Goal: Task Accomplishment & Management: Use online tool/utility

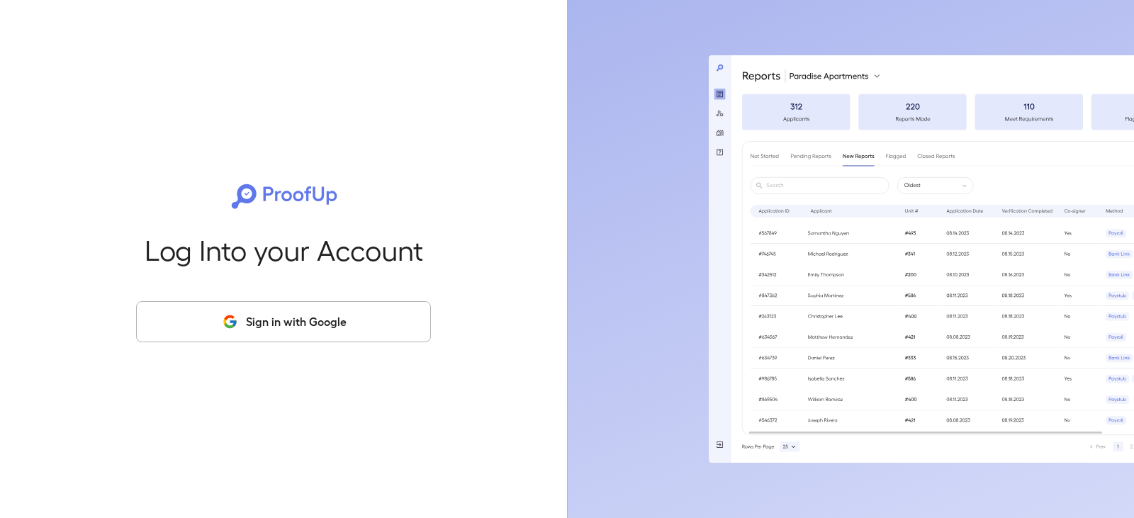
click at [269, 315] on button "Sign in with Google" at bounding box center [283, 321] width 295 height 41
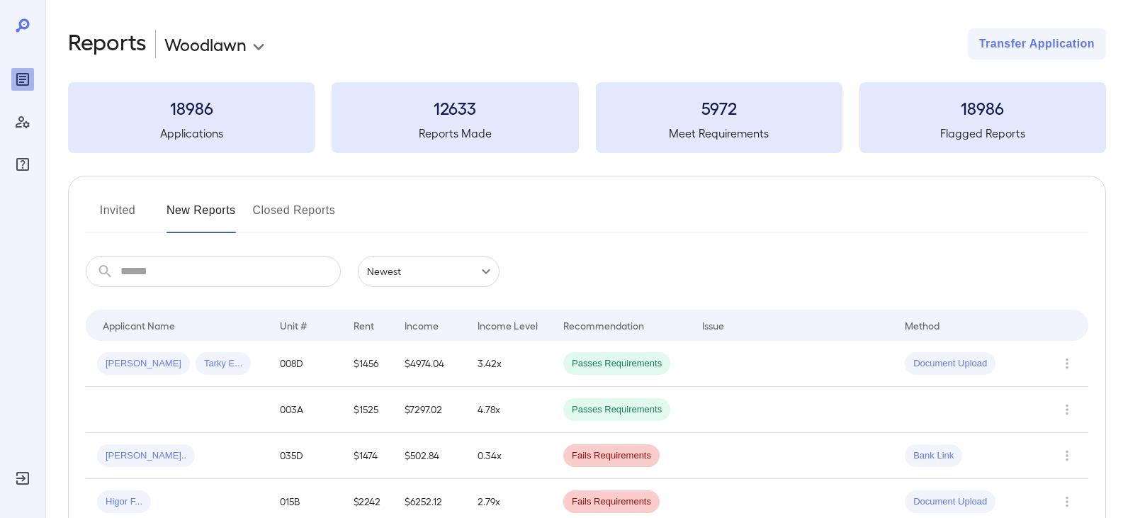
click at [130, 223] on button "Invited" at bounding box center [118, 216] width 64 height 34
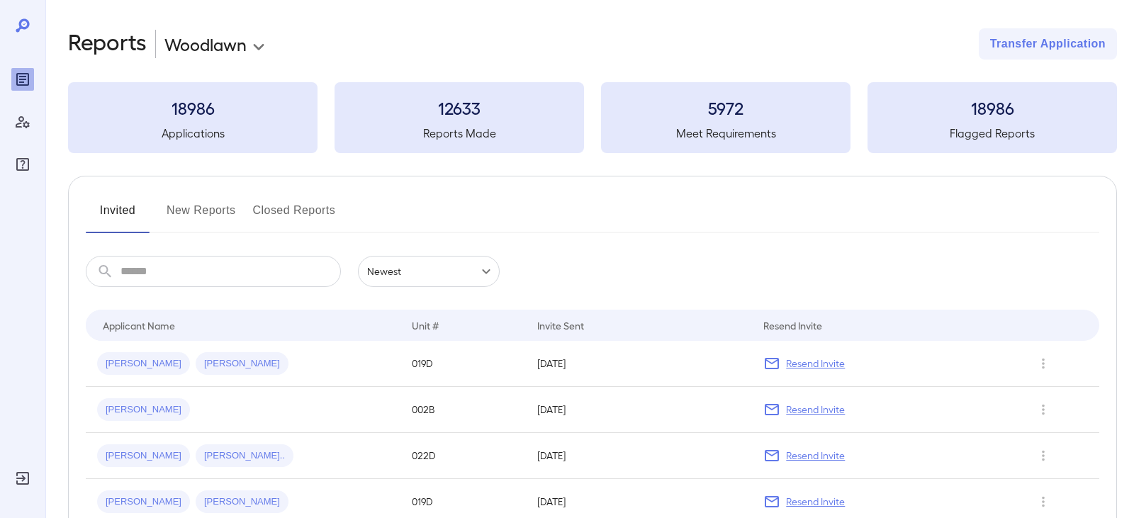
click at [203, 51] on body "**********" at bounding box center [567, 259] width 1134 height 518
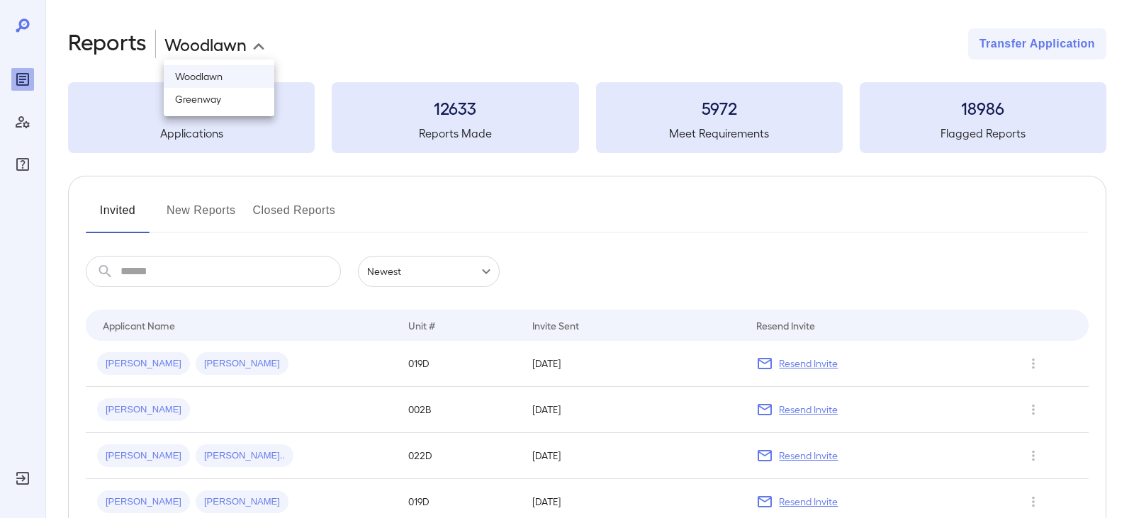
click at [218, 91] on li "Greenway" at bounding box center [219, 99] width 111 height 23
type input "**********"
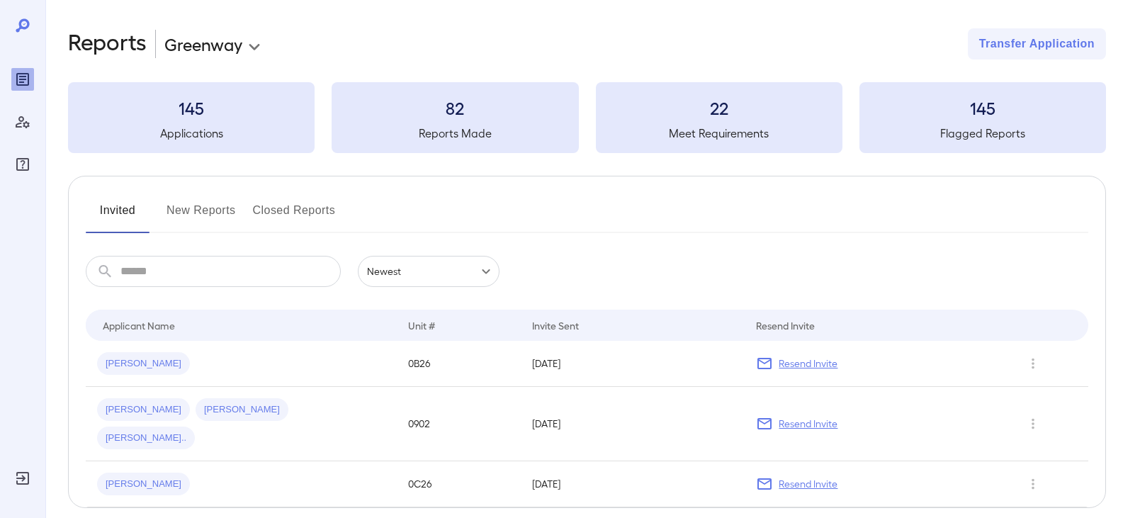
click at [177, 210] on button "New Reports" at bounding box center [201, 216] width 69 height 34
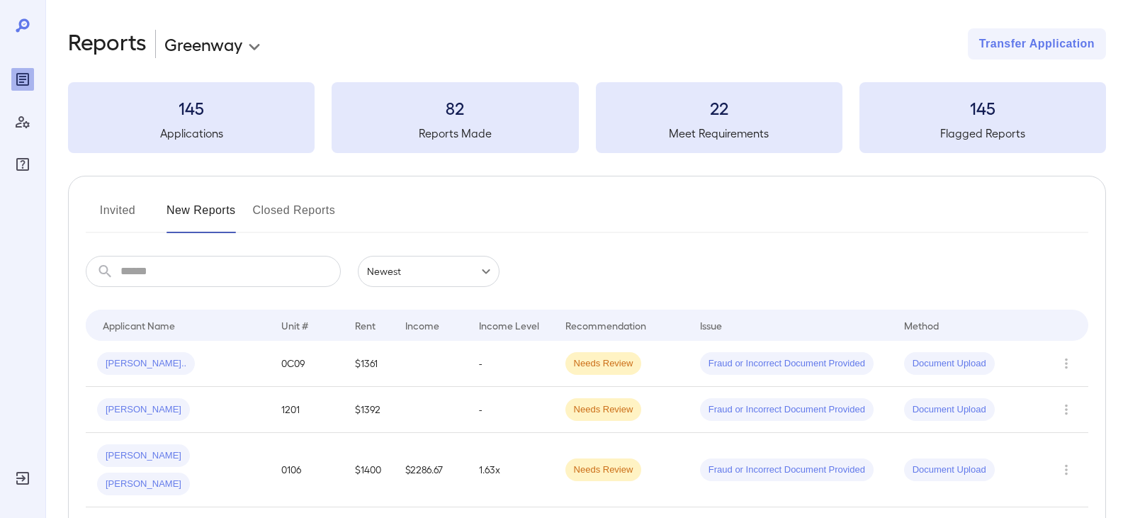
click at [121, 214] on button "Invited" at bounding box center [118, 216] width 64 height 34
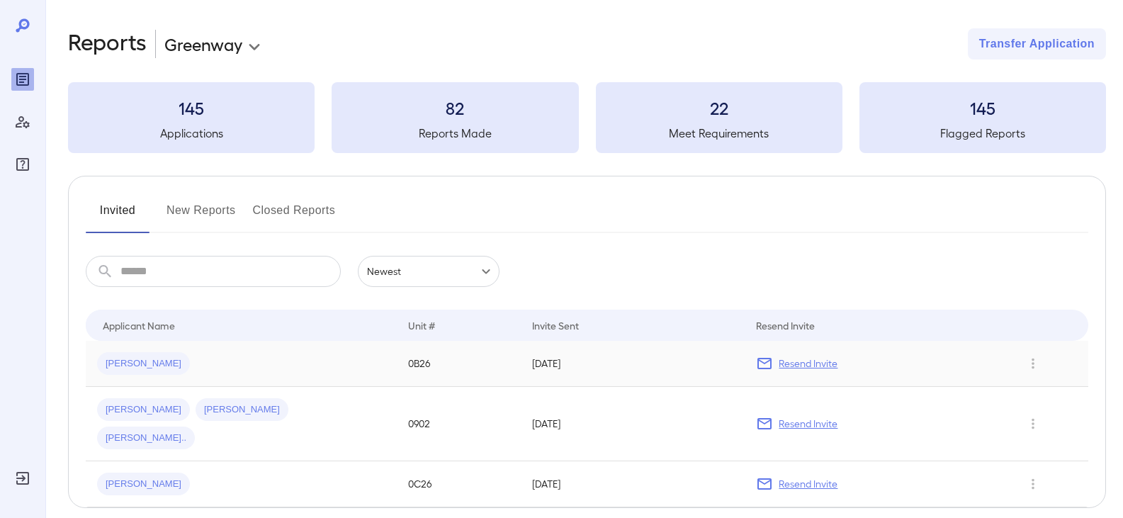
click at [218, 356] on div "Rebecca J..." at bounding box center [241, 363] width 288 height 23
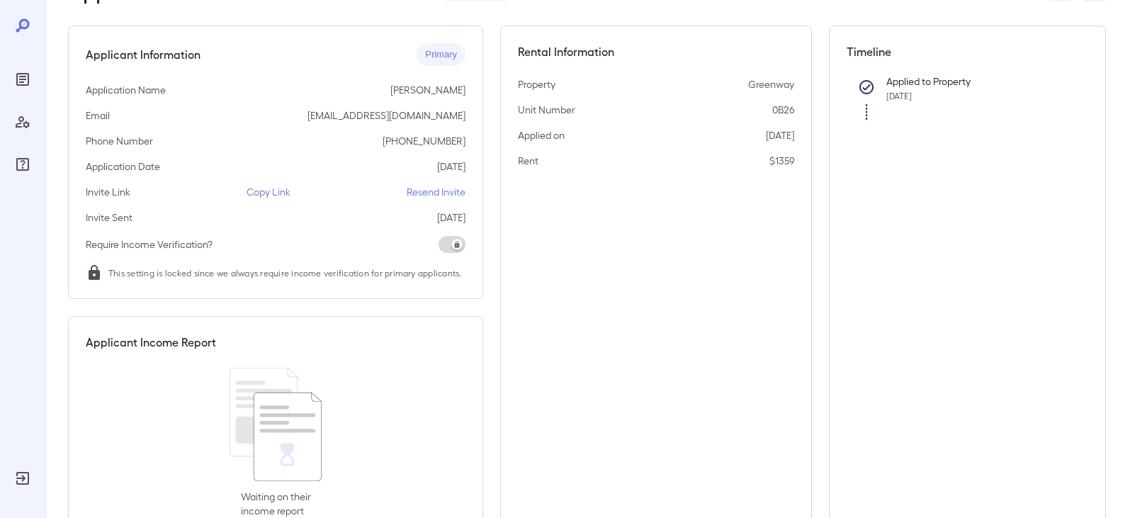
scroll to position [148, 0]
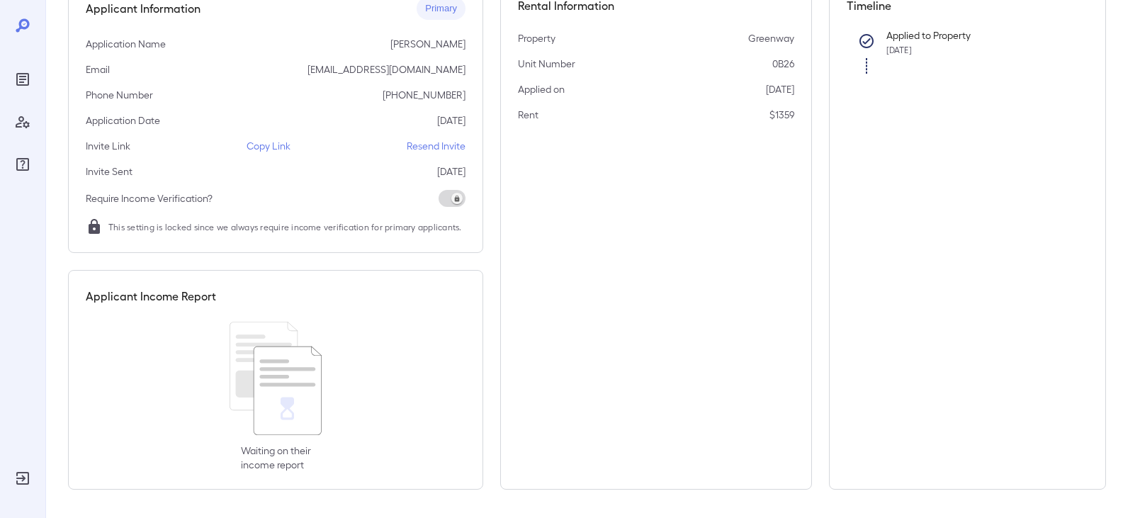
click at [274, 149] on p "Copy Link" at bounding box center [269, 146] width 44 height 14
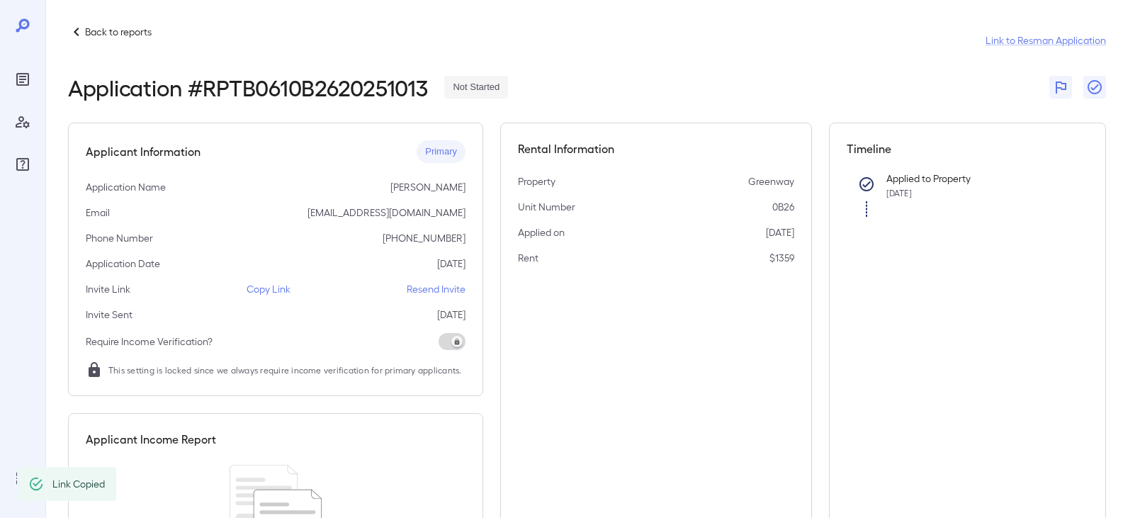
scroll to position [0, 0]
